Goal: Task Accomplishment & Management: Manage account settings

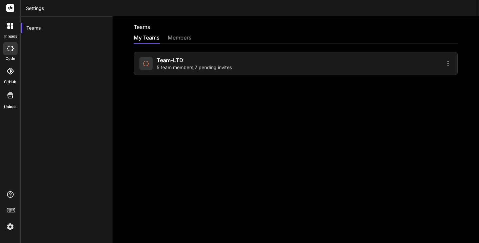
click at [216, 62] on div "Team-LTD 5 team members , 7 pending invites" at bounding box center [194, 63] width 75 height 15
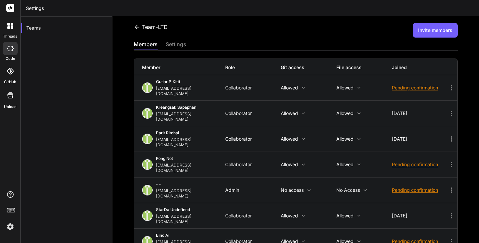
scroll to position [82, 0]
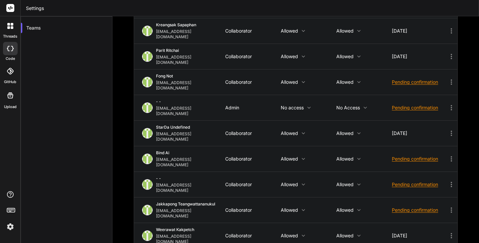
click at [127, 71] on div "Team-LTD Invite members members settings Member Role Git access File access Joi…" at bounding box center [295, 129] width 366 height 227
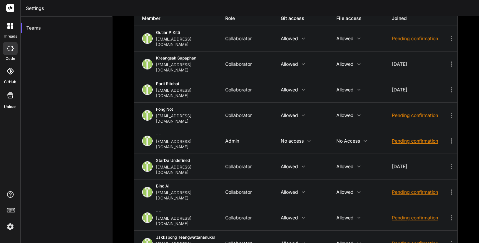
scroll to position [16, 0]
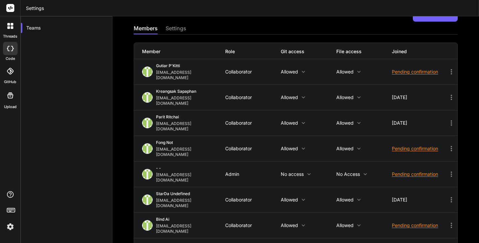
click at [123, 117] on div "Team-LTD Invite members members settings Member Role Git access File access Joi…" at bounding box center [295, 129] width 366 height 227
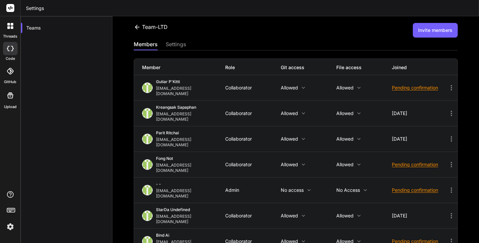
scroll to position [82, 0]
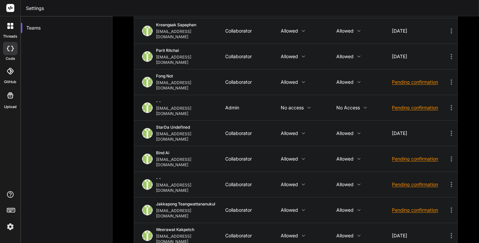
click at [10, 22] on div at bounding box center [10, 26] width 14 height 14
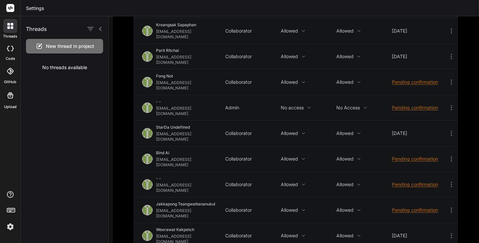
click at [10, 53] on div at bounding box center [10, 48] width 15 height 13
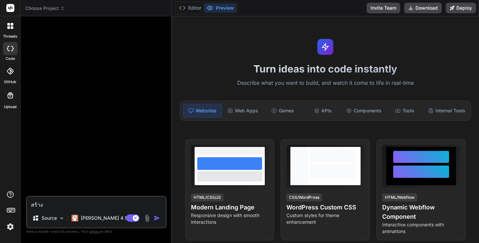
drag, startPoint x: 49, startPoint y: 203, endPoint x: 7, endPoint y: 201, distance: 42.2
click at [7, 201] on div "threads code GitHub Upload Choose Project Created with Pixso. Bind AI Web Searc…" at bounding box center [239, 121] width 479 height 243
click at [64, 206] on textarea at bounding box center [96, 203] width 139 height 12
click at [93, 220] on p "Claude 4 S.." at bounding box center [106, 218] width 50 height 7
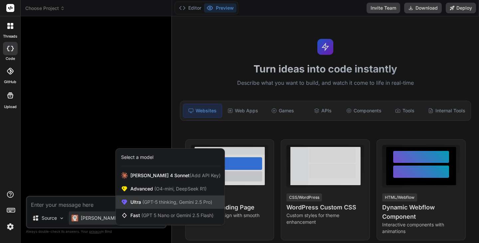
click at [166, 203] on span "(GPT-5 thinking, Gemini 2.5 Pro)" at bounding box center [176, 202] width 71 height 6
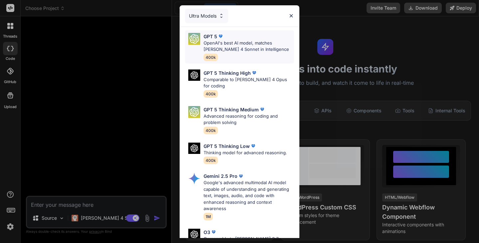
click at [239, 49] on p "OpenAI's best AI model, matches Claude 4 Sonnet in Intelligence" at bounding box center [248, 46] width 90 height 13
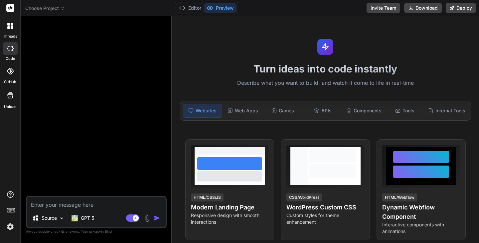
click at [73, 204] on textarea at bounding box center [96, 203] width 139 height 12
type textarea "ต้องการสร้างแอดบันทึกยอดขาย เริ่มจากตรงไหนก่อน"
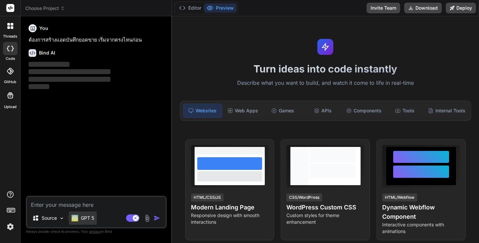
click at [88, 218] on p "GPT 5" at bounding box center [87, 218] width 13 height 7
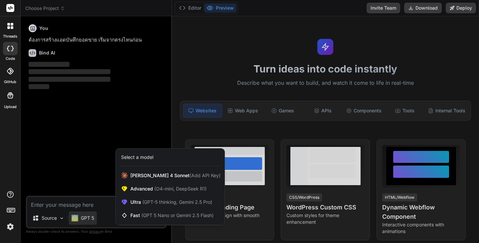
click at [88, 218] on div at bounding box center [239, 121] width 479 height 243
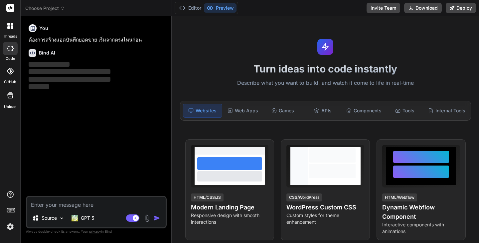
click at [69, 40] on p "ต้องการสร้างแอดบันทึกยอดขาย เริ่มจากตรงไหนก่อน" at bounding box center [97, 40] width 137 height 8
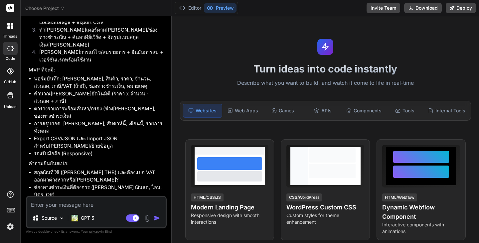
scroll to position [199, 0]
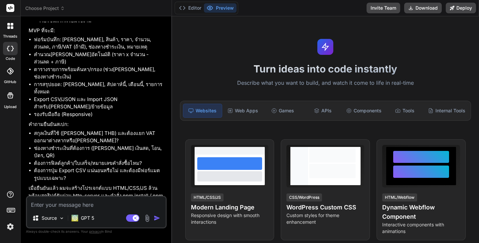
click at [12, 50] on icon at bounding box center [10, 48] width 7 height 5
click at [6, 29] on div at bounding box center [10, 26] width 14 height 14
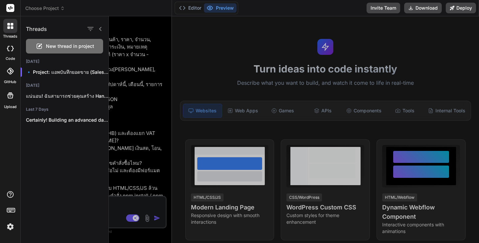
click at [11, 48] on icon at bounding box center [10, 48] width 7 height 5
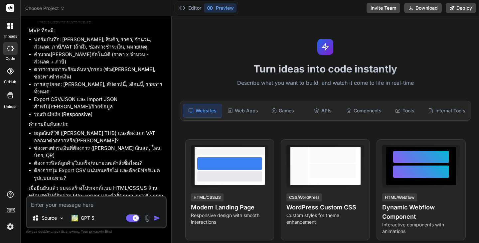
click at [6, 29] on div at bounding box center [10, 26] width 14 height 14
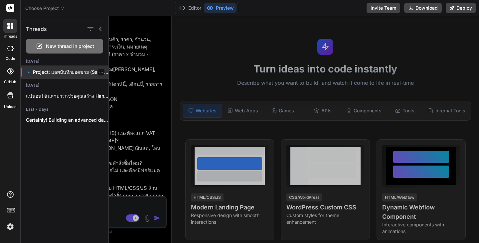
click at [50, 72] on p "🔹 Project: แอพบันทึกยอดขาย (Sales Logge..." at bounding box center [67, 72] width 82 height 7
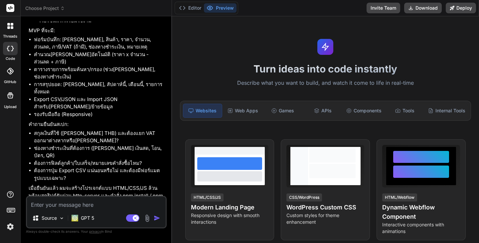
click at [10, 227] on img at bounding box center [10, 226] width 11 height 11
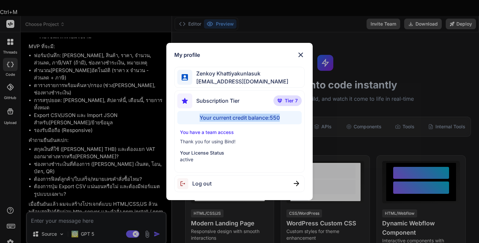
drag, startPoint x: 215, startPoint y: 114, endPoint x: 298, endPoint y: 116, distance: 82.8
click at [298, 116] on div "Your current credit balance: 550" at bounding box center [239, 117] width 124 height 13
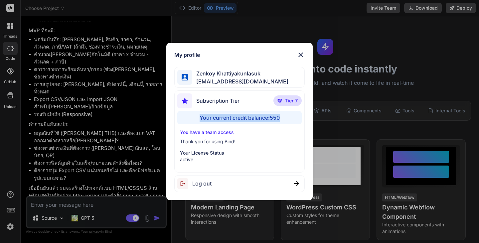
click at [255, 118] on div "Your current credit balance: 550" at bounding box center [239, 117] width 124 height 13
click at [201, 132] on p "You have a team access" at bounding box center [239, 132] width 119 height 7
click at [224, 101] on span "Subscription Tier" at bounding box center [217, 101] width 43 height 8
click at [299, 54] on img at bounding box center [301, 55] width 8 height 8
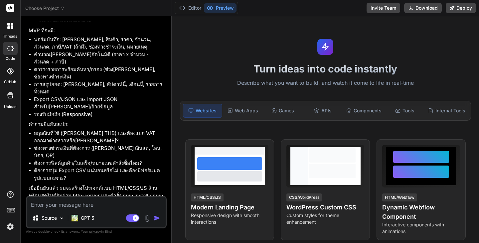
click at [107, 96] on li "Export CSV/JSON และ Import JSON สำหรับสำรอง/ย้ายข้อมูล" at bounding box center [99, 103] width 131 height 15
click at [12, 23] on icon at bounding box center [12, 24] width 3 height 3
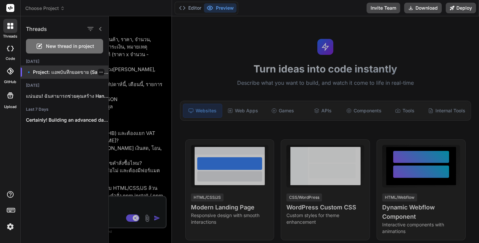
click at [58, 72] on p "🔹 Project: แอพบันทึกยอดขาย (Sales Logge..." at bounding box center [67, 72] width 82 height 7
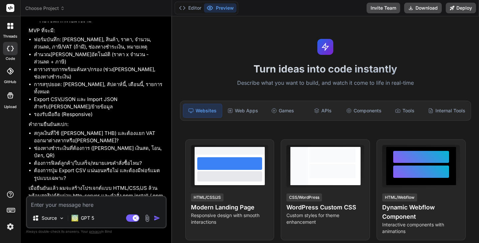
click at [68, 121] on p "คำถามยืนยันสเปก:" at bounding box center [97, 125] width 137 height 8
click at [99, 167] on li "ต้องการปุ่ม Export CSV แน่นอนหรือไม่ และต้องมีฟอร์แมตรูปแบบเฉพาะ?" at bounding box center [99, 174] width 131 height 15
click at [9, 29] on icon at bounding box center [8, 27] width 3 height 3
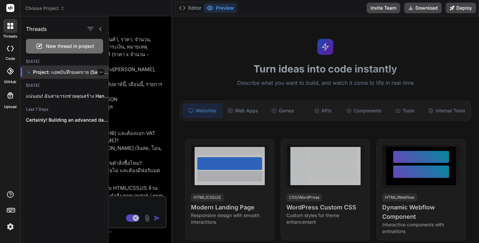
click at [64, 70] on p "🔹 Project: แอพบันทึกยอดขาย (Sales Logge..." at bounding box center [67, 72] width 82 height 7
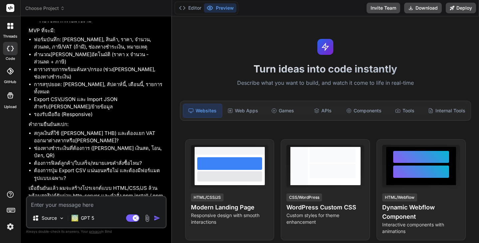
click at [106, 81] on li "การสรุปยอด: วันนี้, สัปดาห์นี้, เดือนนี้, รายการทั้งหมด" at bounding box center [99, 88] width 131 height 15
click at [99, 130] on li "สกุลเงินที่ใช้ (เช่น THB) และต้องแยก VAT ออกมาต่างหากหรือคิดรวม?" at bounding box center [99, 137] width 131 height 15
click at [5, 228] on img at bounding box center [10, 226] width 11 height 11
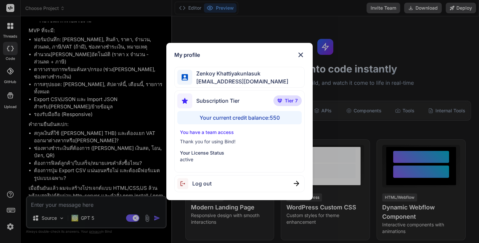
click at [281, 118] on div "Your current credit balance: 550" at bounding box center [239, 117] width 124 height 13
click at [243, 103] on div "Subscription Tier Tier 7" at bounding box center [239, 102] width 124 height 18
click at [237, 81] on span "[EMAIL_ADDRESS][DOMAIN_NAME]" at bounding box center [240, 81] width 96 height 8
click at [299, 55] on img at bounding box center [301, 55] width 8 height 8
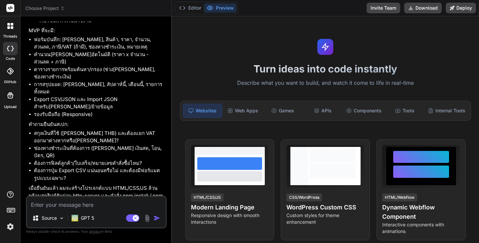
click at [12, 226] on img at bounding box center [10, 226] width 11 height 11
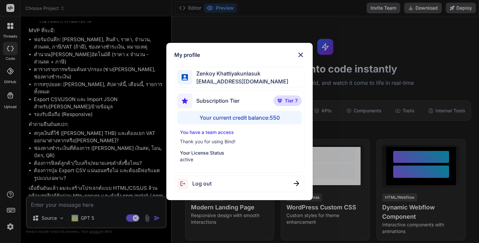
click at [78, 103] on div "My profile Zenkoy Khattiyakunlasuk bindai@zenkoy.com Subscription Tier Tier 7 Y…" at bounding box center [239, 121] width 479 height 243
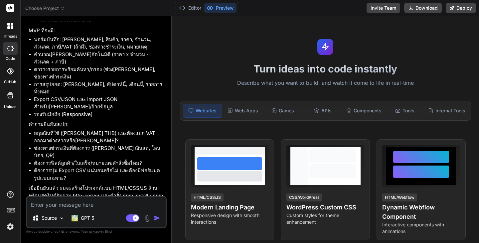
click at [9, 27] on icon at bounding box center [8, 27] width 3 height 3
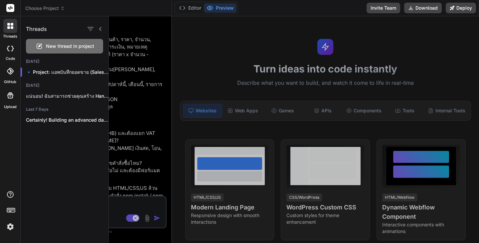
click at [9, 27] on icon at bounding box center [8, 27] width 3 height 3
click at [47, 72] on p "🔹 Project: แอพบันทึกยอดขาย (Sales Logge..." at bounding box center [67, 72] width 82 height 7
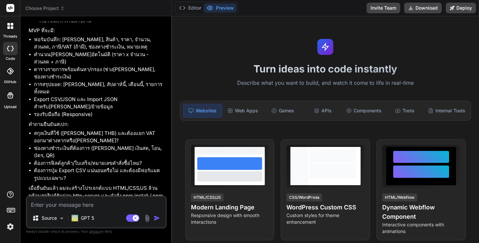
click at [7, 44] on div at bounding box center [10, 48] width 15 height 13
click at [9, 51] on div at bounding box center [10, 48] width 15 height 13
click at [7, 54] on div at bounding box center [10, 48] width 15 height 13
click at [9, 31] on div at bounding box center [10, 26] width 14 height 14
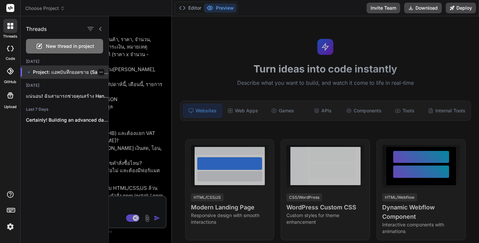
click at [99, 73] on icon "button" at bounding box center [101, 72] width 4 height 4
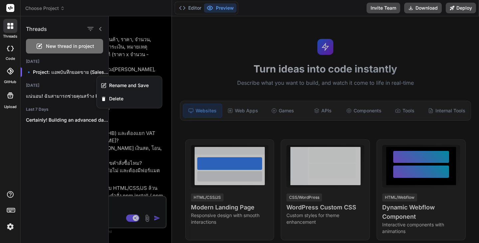
click at [142, 135] on div at bounding box center [294, 129] width 370 height 227
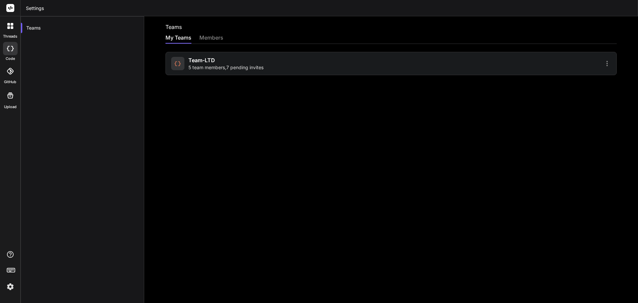
click at [10, 23] on icon at bounding box center [10, 26] width 6 height 6
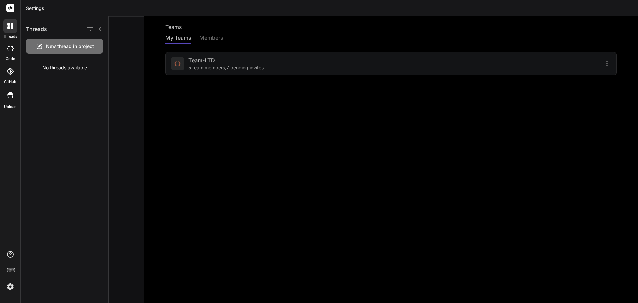
click at [10, 23] on icon at bounding box center [10, 26] width 6 height 6
click at [9, 50] on icon at bounding box center [10, 48] width 7 height 5
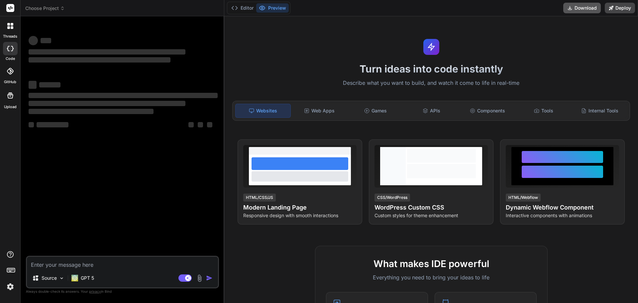
click at [576, 7] on button "Download" at bounding box center [583, 8] width 38 height 11
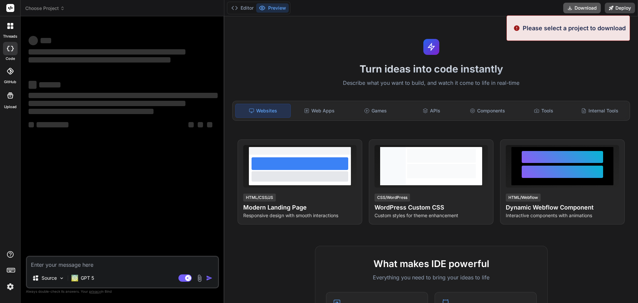
click at [577, 7] on button "Download" at bounding box center [583, 8] width 38 height 11
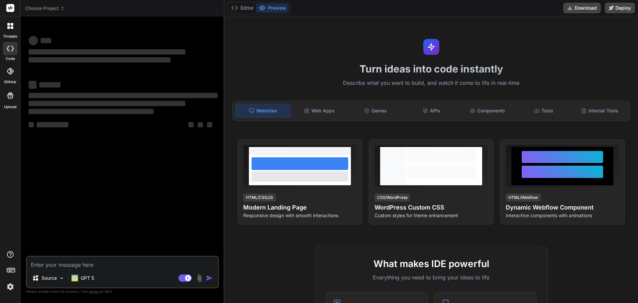
click at [541, 63] on h1 "Turn ideas into code instantly" at bounding box center [431, 69] width 406 height 12
click at [10, 48] on icon at bounding box center [10, 48] width 7 height 5
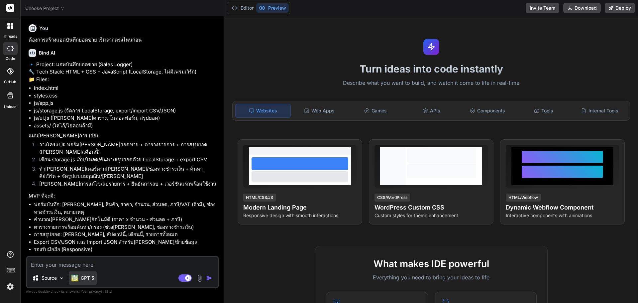
click at [88, 278] on p "GPT 5" at bounding box center [87, 278] width 13 height 7
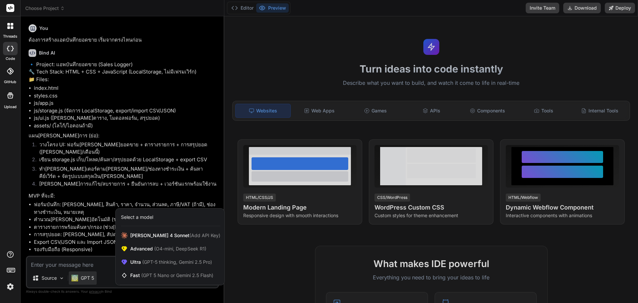
click at [12, 52] on div at bounding box center [10, 48] width 15 height 13
click at [155, 215] on div "Select a model" at bounding box center [170, 217] width 99 height 7
click at [84, 279] on div at bounding box center [319, 151] width 638 height 303
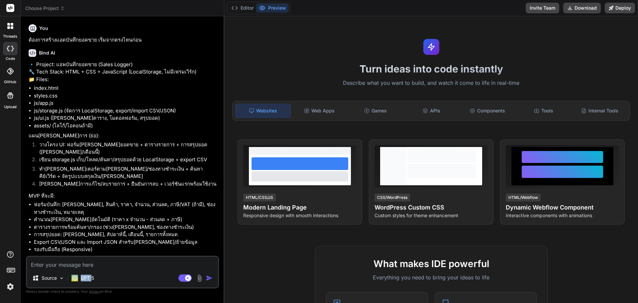
click at [84, 279] on p "GPT 5" at bounding box center [87, 278] width 13 height 7
type textarea "x"
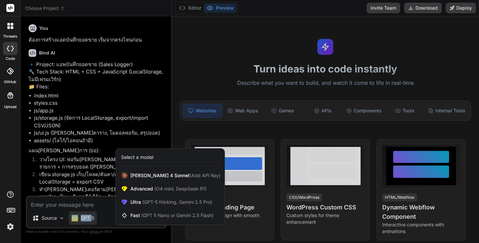
click at [10, 226] on img at bounding box center [10, 226] width 11 height 11
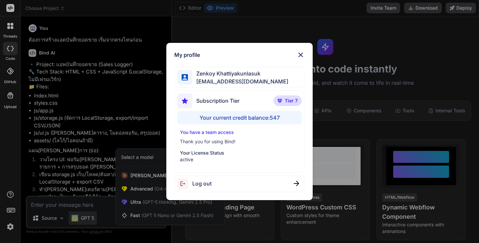
click at [10, 226] on div "My profile Zenkoy Khattiyakunlasuk bindai@zenkoy.com Subscription Tier Tier 7 Y…" at bounding box center [239, 121] width 479 height 243
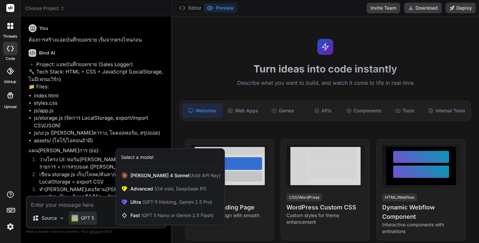
click at [10, 226] on img at bounding box center [10, 226] width 11 height 11
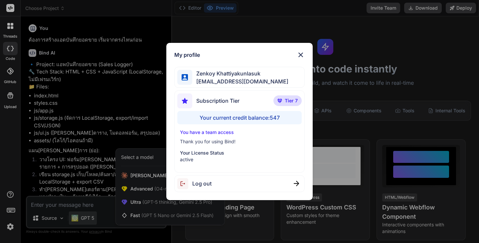
click at [10, 224] on div "My profile Zenkoy Khattiyakunlasuk bindai@zenkoy.com Subscription Tier Tier 7 Y…" at bounding box center [239, 121] width 479 height 243
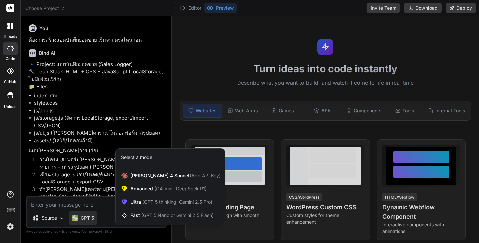
click at [11, 226] on img at bounding box center [10, 226] width 11 height 11
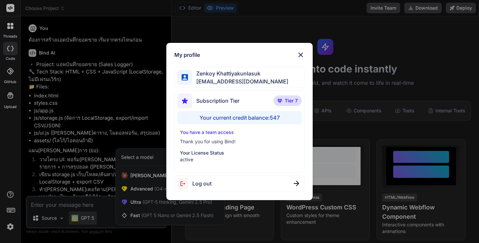
click at [230, 71] on span "Zenkoy Khattiyakunlasuk" at bounding box center [240, 73] width 96 height 8
click at [301, 54] on img at bounding box center [301, 55] width 8 height 8
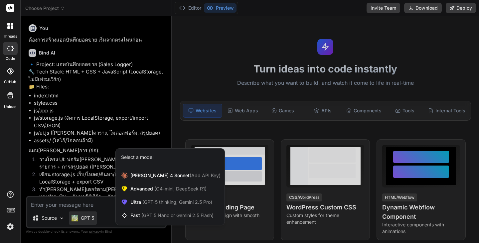
click at [7, 23] on icon at bounding box center [8, 24] width 3 height 3
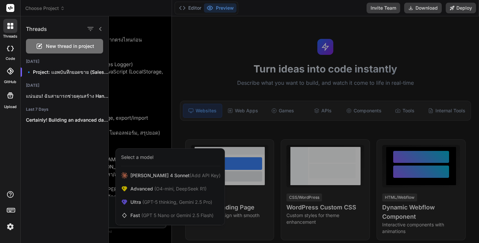
click at [11, 48] on icon at bounding box center [10, 48] width 7 height 5
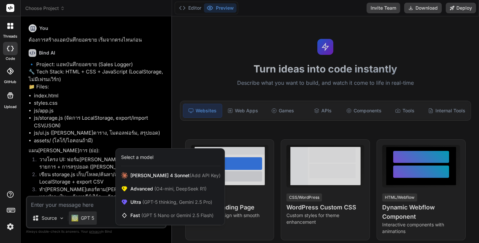
click at [10, 8] on icon at bounding box center [10, 8] width 5 height 4
click at [379, 9] on div at bounding box center [239, 121] width 479 height 243
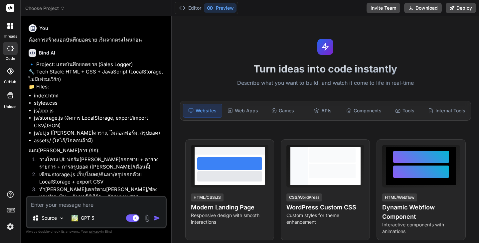
click at [379, 9] on button "Invite Team" at bounding box center [383, 8] width 34 height 11
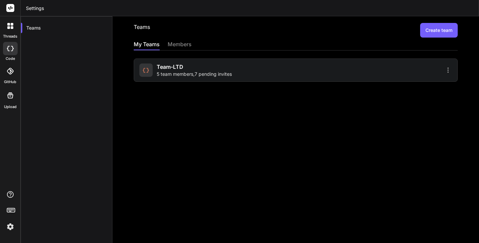
click at [298, 73] on div at bounding box center [375, 70] width 154 height 8
click at [178, 69] on span "Team-LTD" at bounding box center [170, 67] width 27 height 8
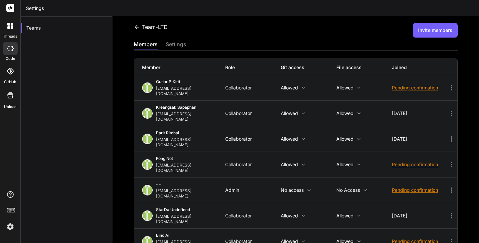
click at [126, 47] on div "Team-LTD Invite members members settings Member Role Git access File access Joi…" at bounding box center [295, 129] width 366 height 227
click at [12, 226] on img at bounding box center [10, 226] width 11 height 11
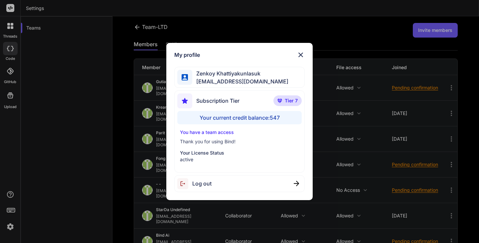
click at [217, 132] on p "You have a team access" at bounding box center [239, 132] width 119 height 7
click at [200, 132] on p "You have a team access" at bounding box center [239, 132] width 119 height 7
click at [235, 117] on div "Your current credit balance: 547" at bounding box center [239, 117] width 124 height 13
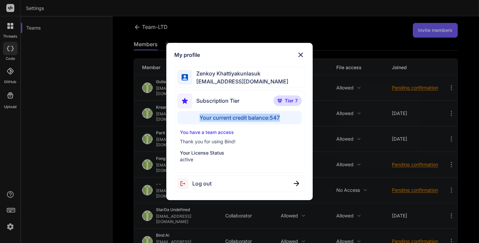
drag, startPoint x: 199, startPoint y: 117, endPoint x: 285, endPoint y: 114, distance: 85.2
click at [285, 114] on div "Your current credit balance: 547" at bounding box center [239, 117] width 124 height 13
click at [264, 128] on div "Subscription Tier Tier 7 Your current credit balance: 547 You have a team acces…" at bounding box center [239, 131] width 130 height 82
click at [301, 54] on img at bounding box center [301, 55] width 8 height 8
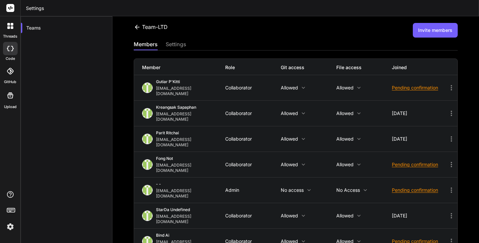
click at [11, 95] on icon at bounding box center [10, 95] width 8 height 8
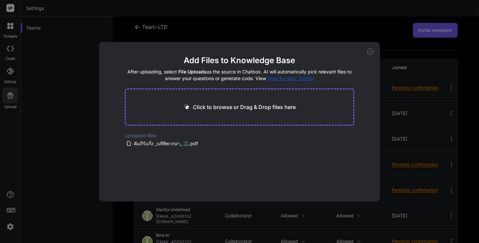
click at [11, 95] on div "Add Files to Knowledge Base After uploading, select File Uploads as the source …" at bounding box center [239, 121] width 479 height 243
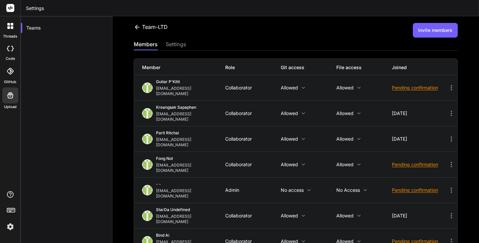
click at [7, 27] on icon at bounding box center [10, 26] width 6 height 6
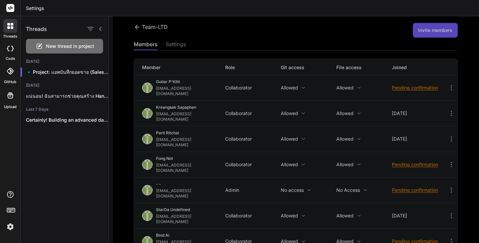
click at [11, 23] on div at bounding box center [10, 26] width 14 height 14
click at [10, 53] on div at bounding box center [10, 48] width 15 height 13
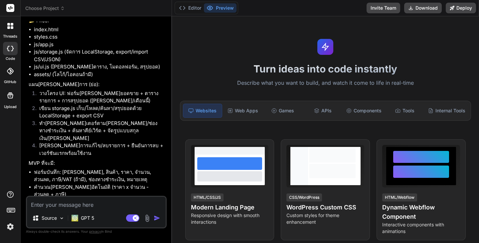
scroll to position [199, 0]
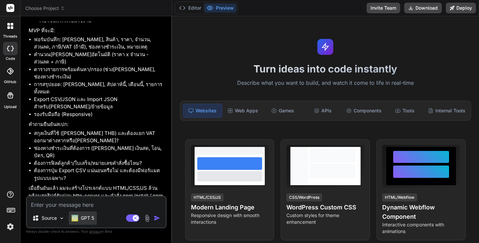
click at [86, 218] on p "GPT 5" at bounding box center [87, 218] width 13 height 7
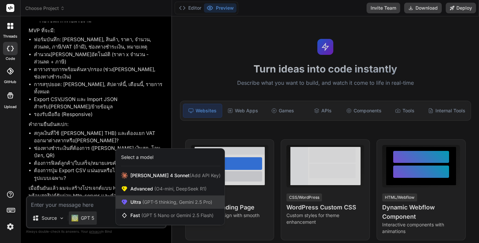
click at [177, 204] on span "(GPT-5 thinking, Gemini 2.5 Pro)" at bounding box center [176, 202] width 71 height 6
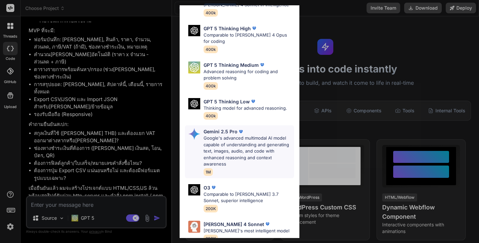
scroll to position [80, 0]
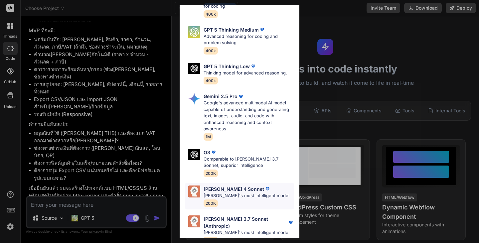
click at [241, 192] on p "Claude's most intelligent model" at bounding box center [246, 195] width 86 height 7
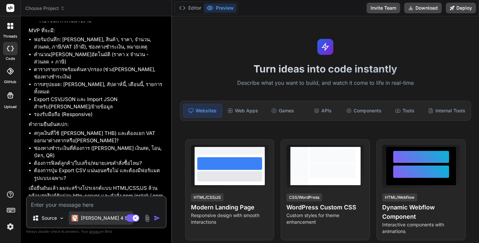
click at [95, 218] on p "Claude 4 S.." at bounding box center [106, 218] width 50 height 7
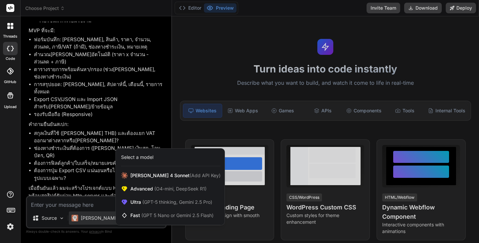
click at [95, 218] on div at bounding box center [239, 121] width 479 height 243
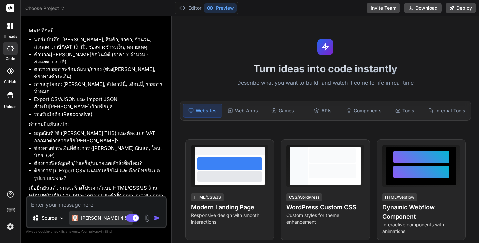
click at [95, 218] on p "Claude 4 S.." at bounding box center [106, 218] width 50 height 7
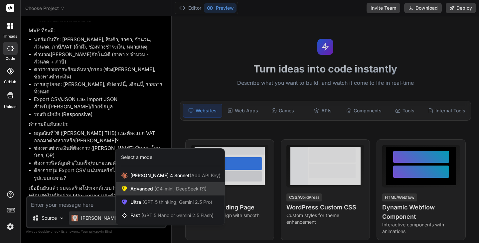
click at [154, 191] on span "(O4-mini, DeepSeek R1)" at bounding box center [180, 189] width 54 height 6
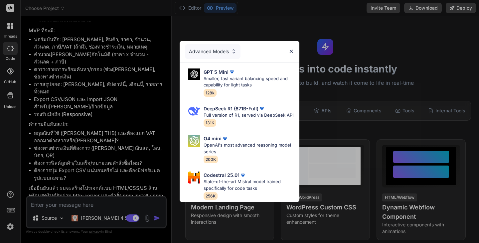
click at [100, 217] on div "Advanced Models GPT 5 Mini Smaller, fast variant balancing speed and capability…" at bounding box center [239, 121] width 479 height 243
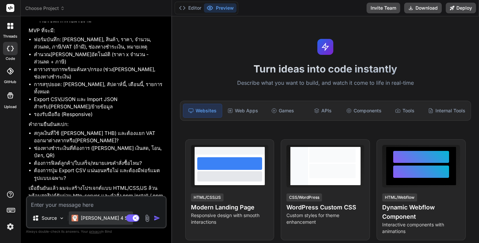
click at [89, 220] on p "Claude 4 S.." at bounding box center [106, 218] width 50 height 7
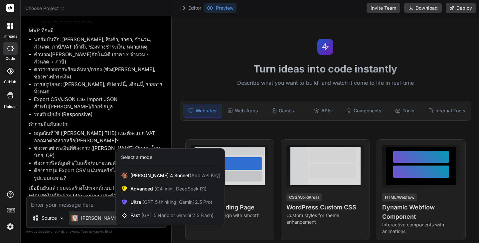
click at [384, 11] on div at bounding box center [239, 121] width 479 height 243
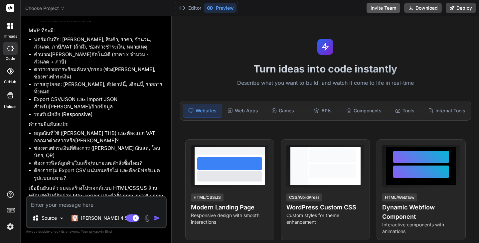
click at [382, 5] on button "Invite Team" at bounding box center [383, 8] width 34 height 11
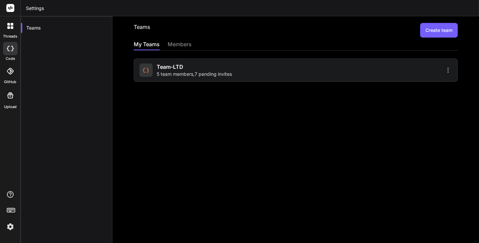
click at [187, 67] on div "Team-LTD 5 team members , 7 pending invites" at bounding box center [194, 70] width 75 height 15
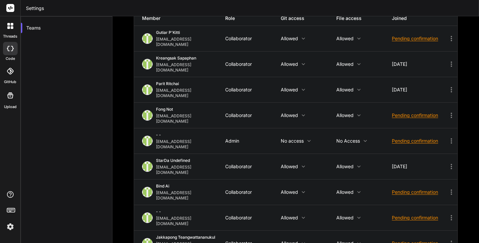
scroll to position [49, 0]
click at [232, 138] on div "Admin" at bounding box center [253, 140] width 56 height 5
drag, startPoint x: 233, startPoint y: 117, endPoint x: 223, endPoint y: 118, distance: 10.3
click at [223, 128] on div "- - kingkranyutthasin@gmail.com Admin No access No access Pending confirmation" at bounding box center [295, 140] width 323 height 25
click at [447, 137] on icon at bounding box center [451, 141] width 8 height 8
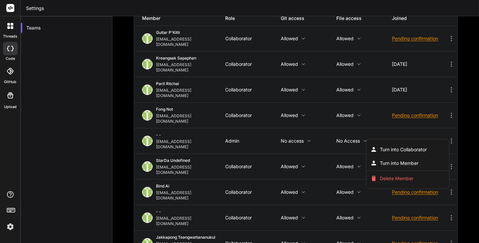
click at [313, 116] on div at bounding box center [239, 121] width 479 height 243
click at [308, 138] on icon at bounding box center [308, 140] width 5 height 5
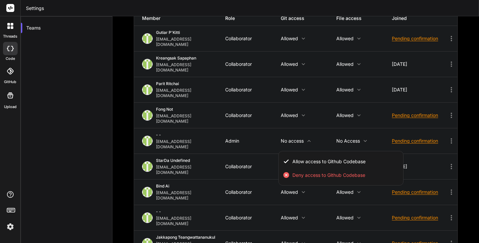
click at [247, 114] on div at bounding box center [239, 121] width 479 height 243
click at [241, 190] on div "Collaborator" at bounding box center [253, 192] width 56 height 5
click at [450, 138] on icon at bounding box center [450, 140] width 1 height 5
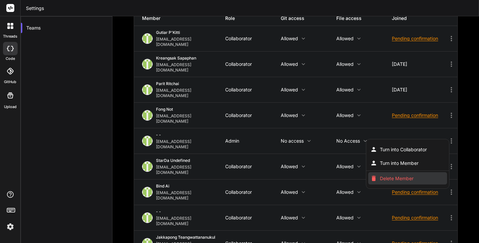
click at [384, 175] on span "Delete Member" at bounding box center [397, 178] width 34 height 7
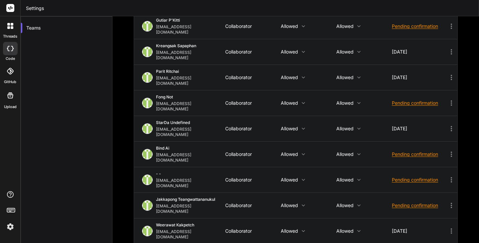
scroll to position [62, 0]
click at [127, 146] on div "Team-LTD Invite members members settings Member Role Git access File access Joi…" at bounding box center [295, 129] width 366 height 227
click at [117, 86] on div "Team-LTD Invite members members settings Member Role Git access File access Joi…" at bounding box center [295, 129] width 366 height 227
click at [218, 222] on div "Weerawat Kakpetch gusornhai@gmail.com" at bounding box center [183, 230] width 83 height 17
click at [256, 228] on div "Collaborator" at bounding box center [253, 230] width 56 height 5
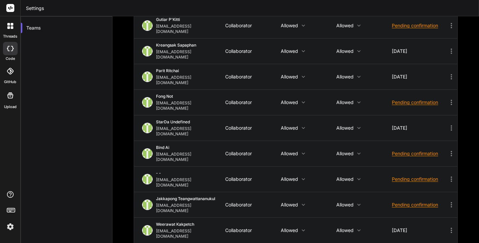
click at [450, 228] on icon at bounding box center [450, 230] width 1 height 5
click at [260, 183] on div at bounding box center [239, 121] width 479 height 243
click at [450, 228] on icon at bounding box center [450, 230] width 1 height 5
click at [410, 236] on span "Turn into Admin" at bounding box center [397, 239] width 34 height 7
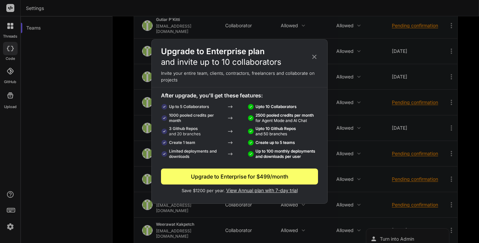
click at [313, 57] on icon at bounding box center [314, 56] width 7 height 7
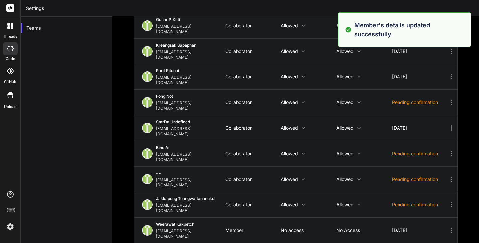
click at [283, 228] on p "No access" at bounding box center [309, 230] width 56 height 5
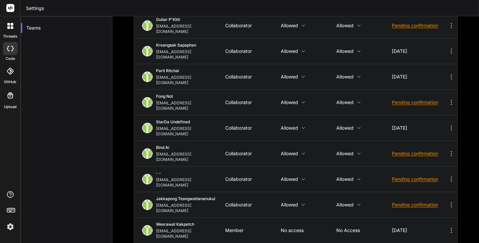
click at [239, 218] on div "Weerawat Kakpetch gusornhai@gmail.com Member No access No access 3 days ago" at bounding box center [295, 230] width 323 height 25
click at [450, 228] on icon at bounding box center [450, 230] width 1 height 5
click at [400, 236] on span "Turn into Admin" at bounding box center [397, 239] width 34 height 7
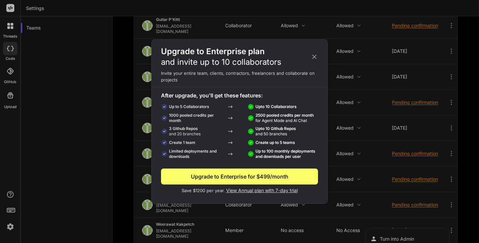
click at [315, 57] on icon at bounding box center [314, 57] width 4 height 4
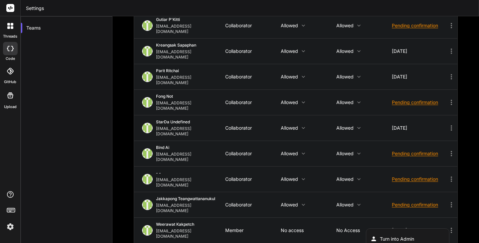
click at [319, 178] on div at bounding box center [239, 121] width 479 height 243
click at [448, 124] on icon at bounding box center [451, 128] width 8 height 8
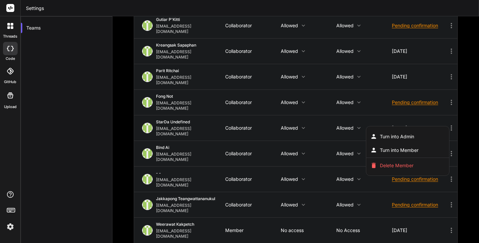
click at [274, 111] on div at bounding box center [239, 121] width 479 height 243
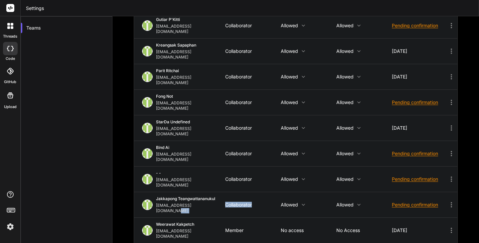
drag, startPoint x: 253, startPoint y: 165, endPoint x: 223, endPoint y: 167, distance: 30.0
click at [223, 192] on div "Jakkapong Teangwattananukul jakkapong_mac@hotmail.com Collaborator Allowed Allo…" at bounding box center [295, 204] width 323 height 25
copy div "Collaborator"
drag, startPoint x: 249, startPoint y: 186, endPoint x: 228, endPoint y: 184, distance: 20.7
click at [226, 228] on div "Member" at bounding box center [253, 230] width 56 height 5
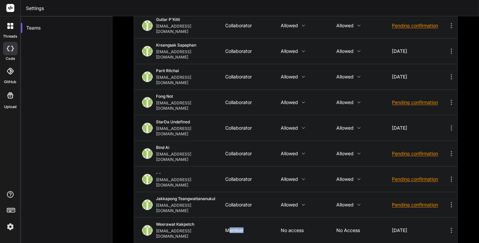
click at [245, 228] on div "Member" at bounding box center [253, 230] width 56 height 5
drag, startPoint x: 230, startPoint y: 186, endPoint x: 224, endPoint y: 186, distance: 6.0
click at [225, 228] on div "Member" at bounding box center [253, 230] width 56 height 5
copy div "Member"
click at [257, 151] on div "Collaborator" at bounding box center [253, 153] width 56 height 5
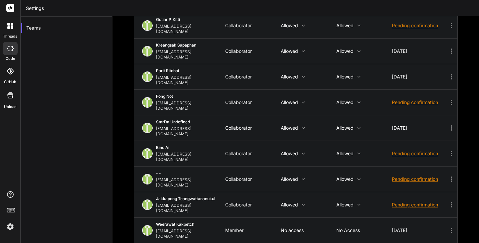
click at [447, 124] on icon at bounding box center [451, 128] width 8 height 8
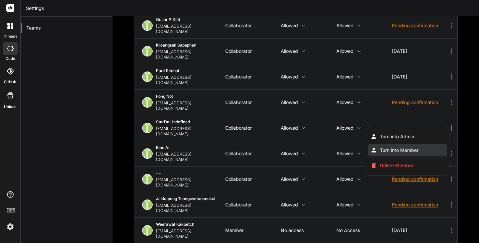
click at [417, 144] on li "Turn into Member" at bounding box center [407, 150] width 78 height 12
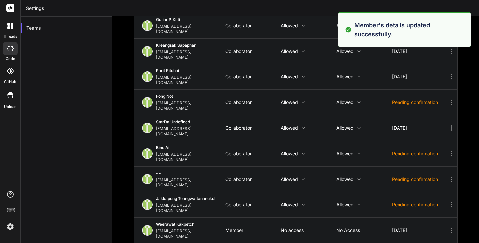
click at [368, 115] on div "StarDa undefined anutongsevili@gmail.com Collaborator Allowed Allowed 3 days ago" at bounding box center [295, 127] width 323 height 25
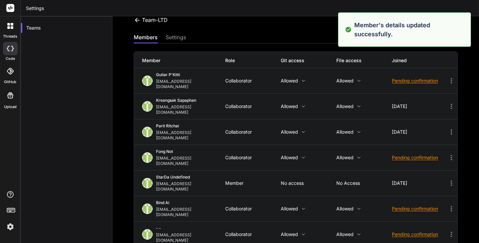
scroll to position [0, 0]
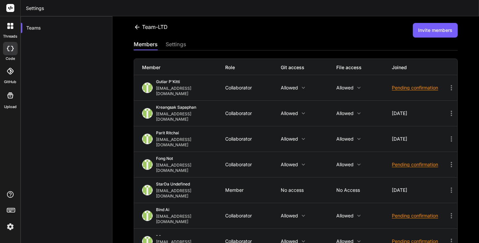
click at [447, 135] on icon at bounding box center [451, 139] width 8 height 8
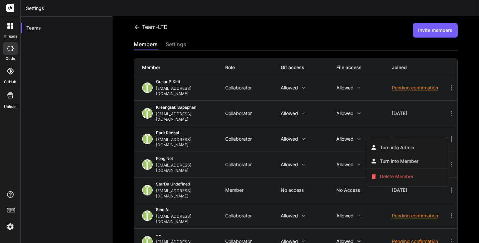
click at [204, 123] on div at bounding box center [239, 121] width 479 height 243
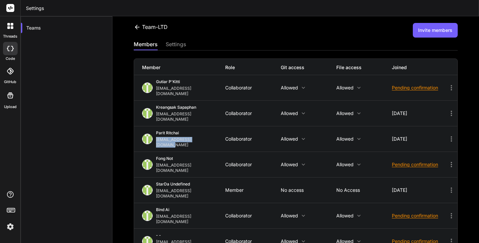
drag, startPoint x: 203, startPoint y: 129, endPoint x: 155, endPoint y: 128, distance: 48.2
click at [155, 130] on div "Parit Ritchai parit.ritchai@gmail.com" at bounding box center [183, 138] width 83 height 17
copy div "[EMAIL_ADDRESS][DOMAIN_NAME]"
click at [447, 135] on icon at bounding box center [451, 139] width 8 height 8
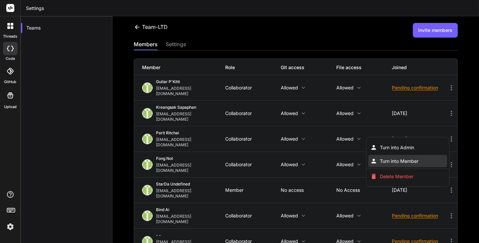
click at [413, 158] on span "Turn into Member" at bounding box center [399, 161] width 39 height 7
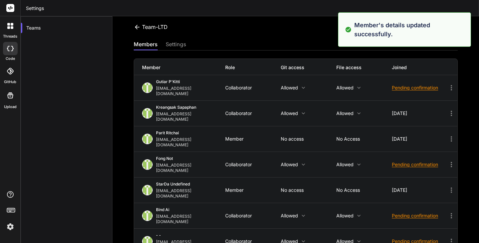
click at [447, 109] on icon at bounding box center [451, 113] width 8 height 8
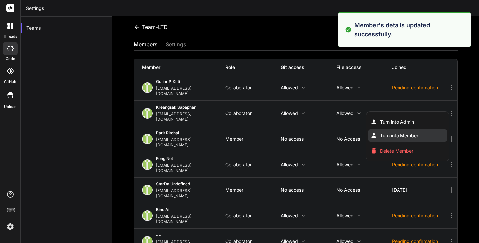
click at [401, 132] on span "Turn into Member" at bounding box center [399, 135] width 39 height 7
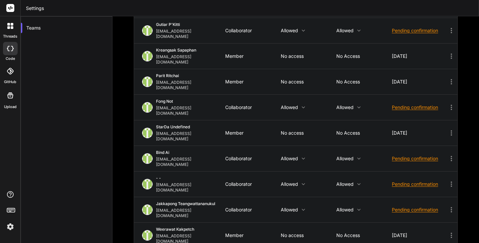
scroll to position [62, 0]
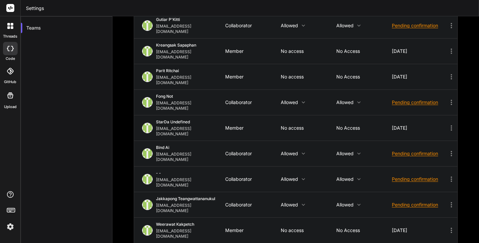
click at [447, 226] on icon at bounding box center [451, 230] width 8 height 8
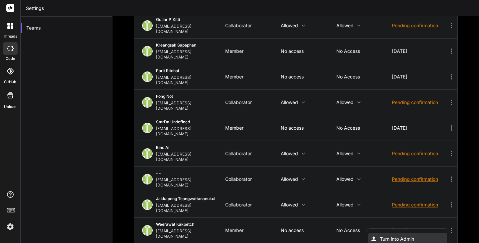
click at [390, 236] on span "Turn into Admin" at bounding box center [397, 239] width 34 height 7
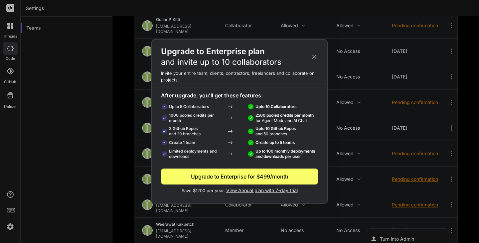
click at [315, 57] on icon at bounding box center [314, 57] width 4 height 4
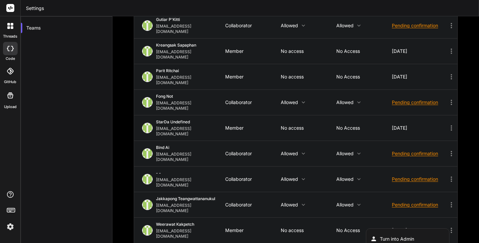
click at [277, 96] on div at bounding box center [239, 121] width 479 height 243
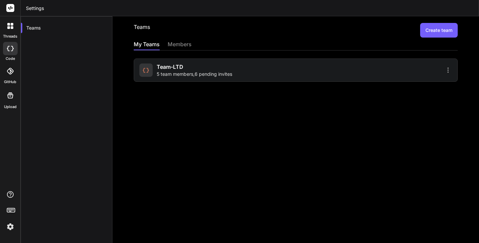
click at [190, 67] on div "Team-LTD 5 team members , 6 pending invites" at bounding box center [194, 70] width 75 height 15
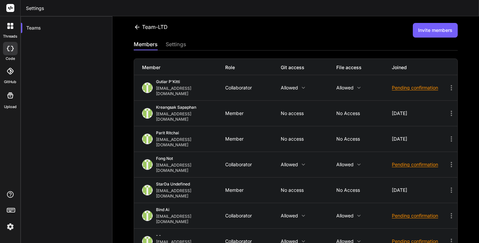
click at [136, 63] on div "Member Role Git access File access Joined" at bounding box center [295, 67] width 323 height 16
click at [127, 66] on div "Team-LTD Invite members members settings Member Role Git access File access Joi…" at bounding box center [295, 129] width 366 height 227
drag, startPoint x: 235, startPoint y: 67, endPoint x: 216, endPoint y: 67, distance: 18.3
click at [216, 67] on div "Member Role Git access File access Joined" at bounding box center [295, 67] width 323 height 16
click at [247, 68] on div "Role" at bounding box center [253, 67] width 56 height 7
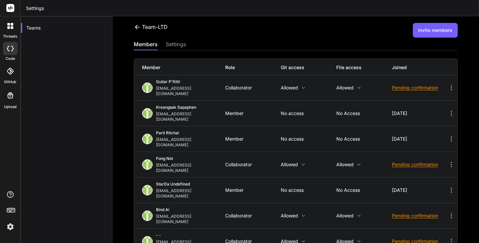
click at [138, 27] on icon at bounding box center [137, 27] width 5 height 4
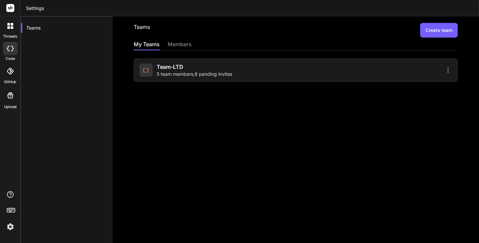
click at [137, 26] on h2 "Teams" at bounding box center [142, 30] width 16 height 15
click at [10, 27] on icon at bounding box center [8, 27] width 3 height 3
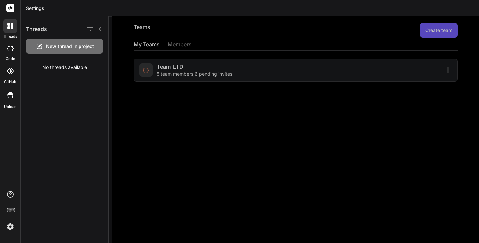
click at [10, 27] on icon at bounding box center [8, 27] width 3 height 3
click at [9, 101] on div at bounding box center [10, 95] width 16 height 16
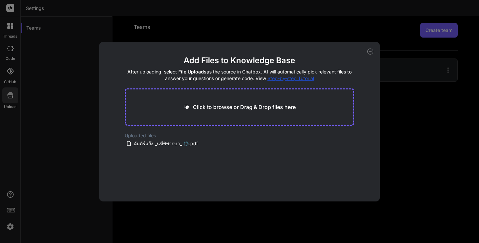
click at [9, 100] on div "Add Files to Knowledge Base After uploading, select File Uploads as the source …" at bounding box center [239, 121] width 479 height 243
